Goal: Find specific page/section: Find specific page/section

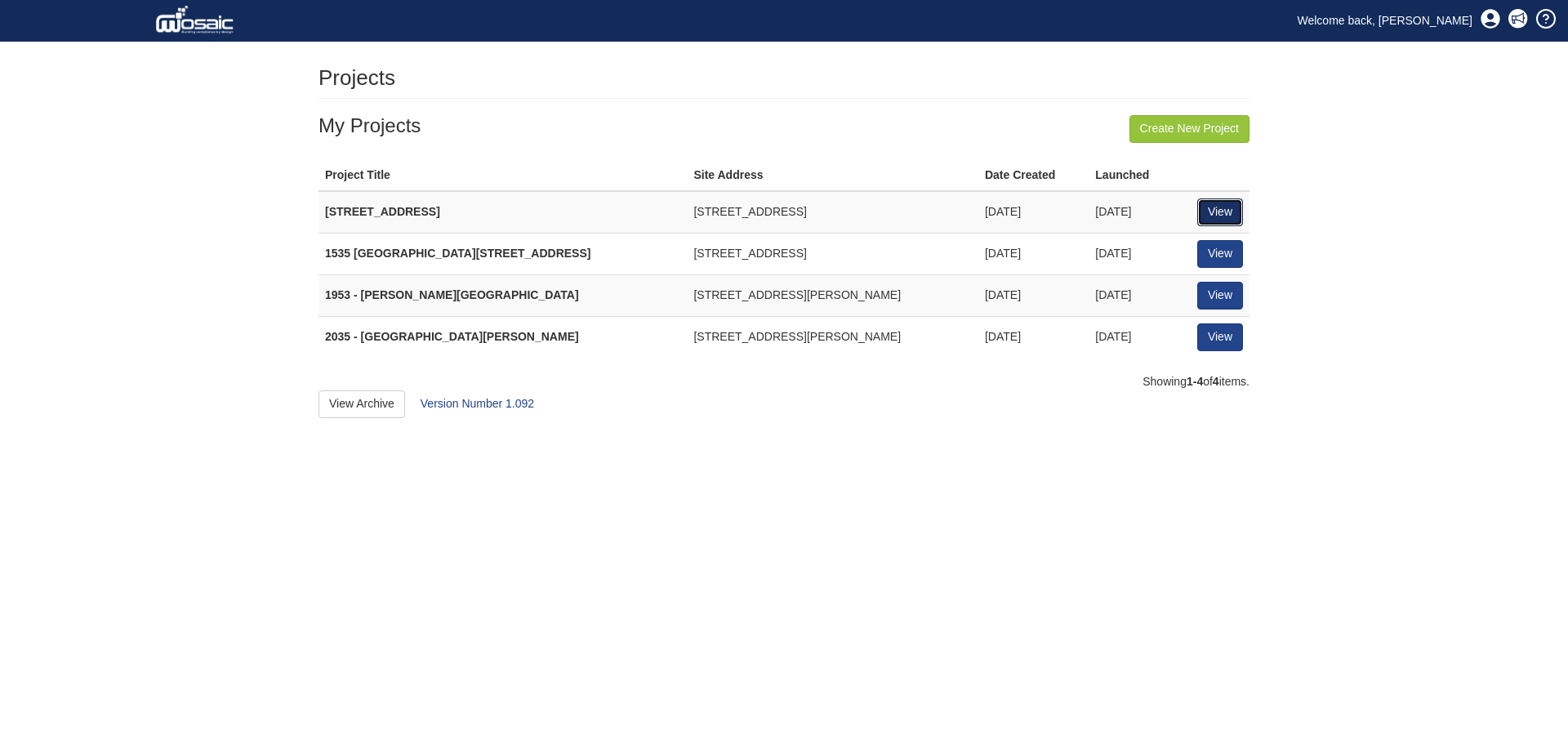
click at [1221, 214] on link "View" at bounding box center [1220, 212] width 46 height 28
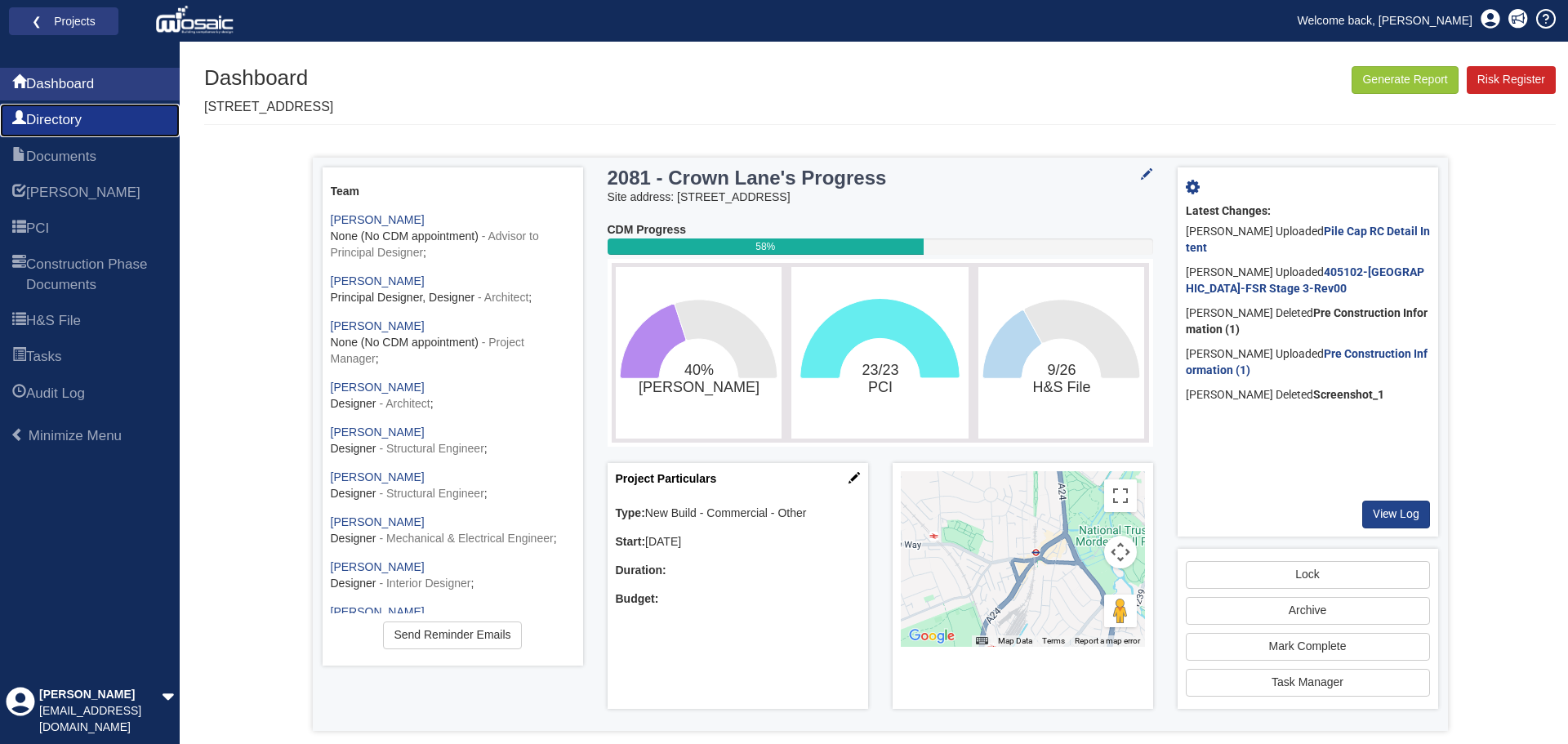
click at [91, 131] on link "Directory" at bounding box center [89, 120] width 180 height 33
